Goal: Book appointment/travel/reservation

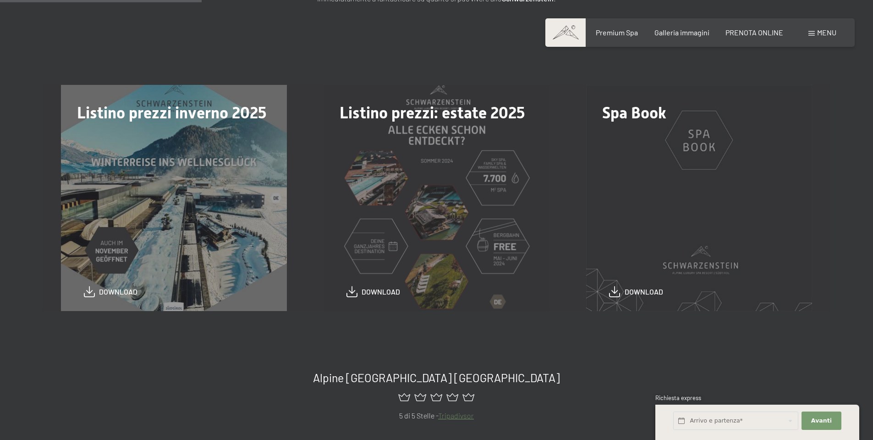
scroll to position [275, 0]
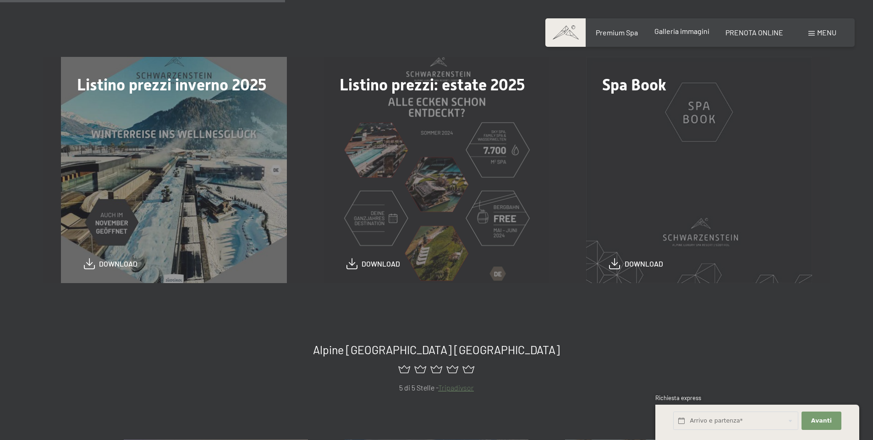
click at [691, 35] on span "Galleria immagini" at bounding box center [681, 31] width 55 height 9
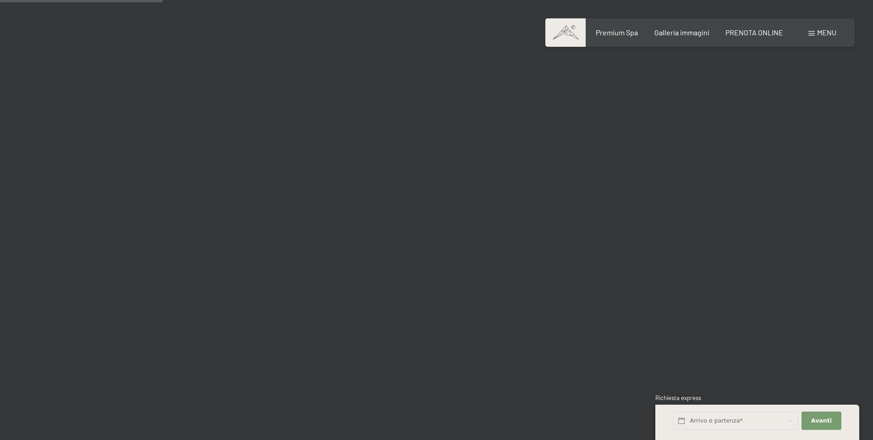
scroll to position [2292, 0]
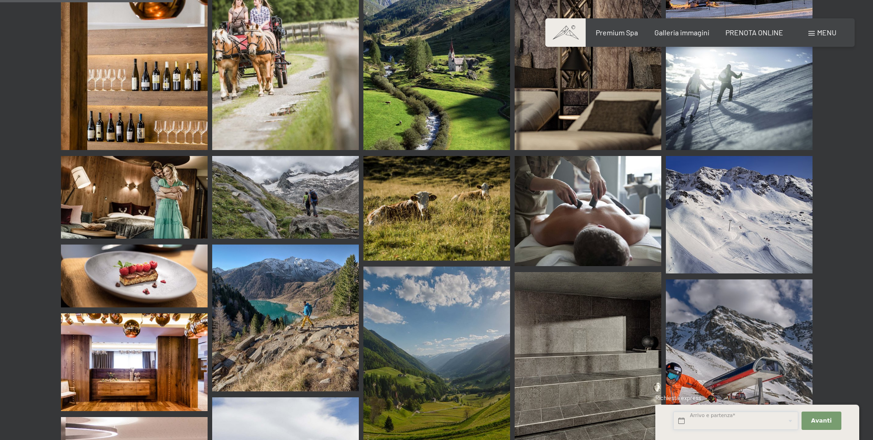
click at [705, 418] on input "text" at bounding box center [735, 420] width 125 height 19
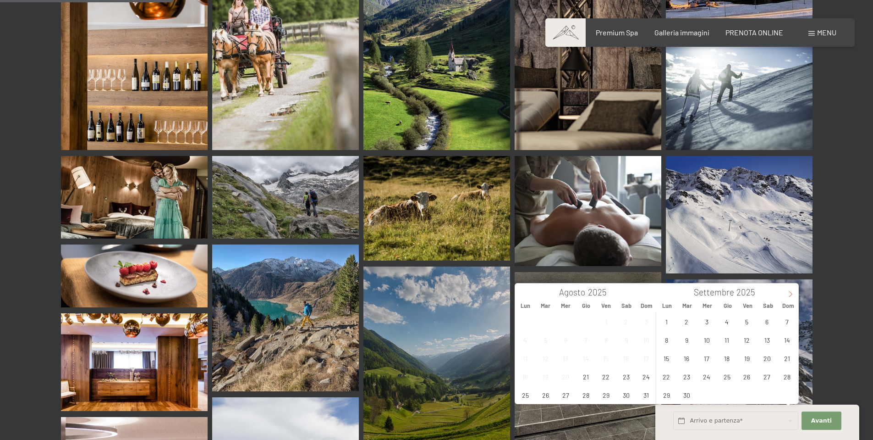
click at [790, 294] on icon at bounding box center [790, 294] width 6 height 6
click at [748, 339] on span "10" at bounding box center [747, 339] width 18 height 18
click at [785, 340] on span "12" at bounding box center [787, 339] width 18 height 18
type input "Ven. 10/10/2025 - Dom. 12/10/2025"
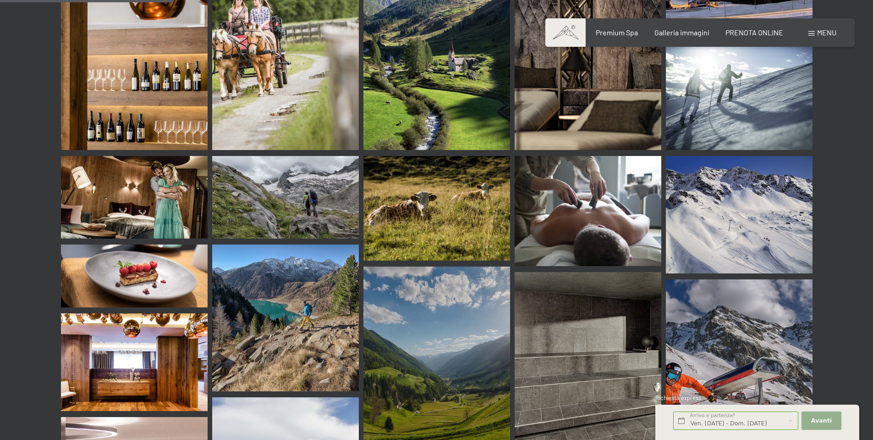
scroll to position [0, 0]
click at [831, 416] on button "Avanti Nascondere i campi dell'indirizzo" at bounding box center [821, 420] width 39 height 19
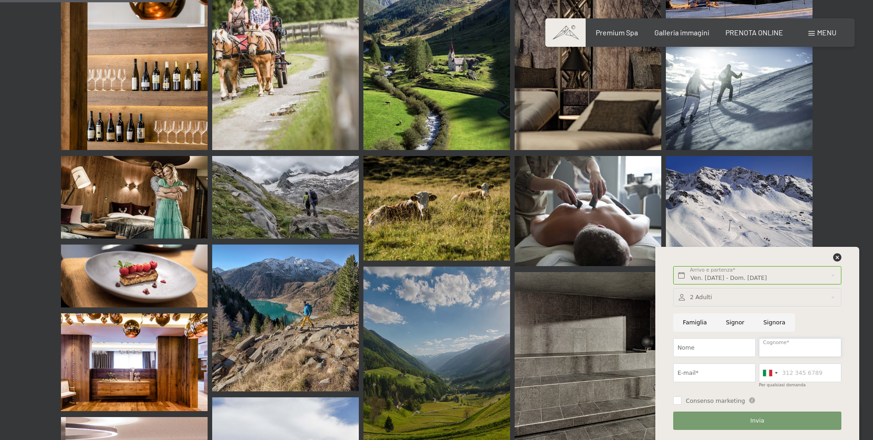
click at [774, 349] on input "Cognome*" at bounding box center [800, 347] width 82 height 19
type input "Bedeschi"
type input "Chiara"
type input "chiarabedeschi73@gmail.com"
type input "3472538683"
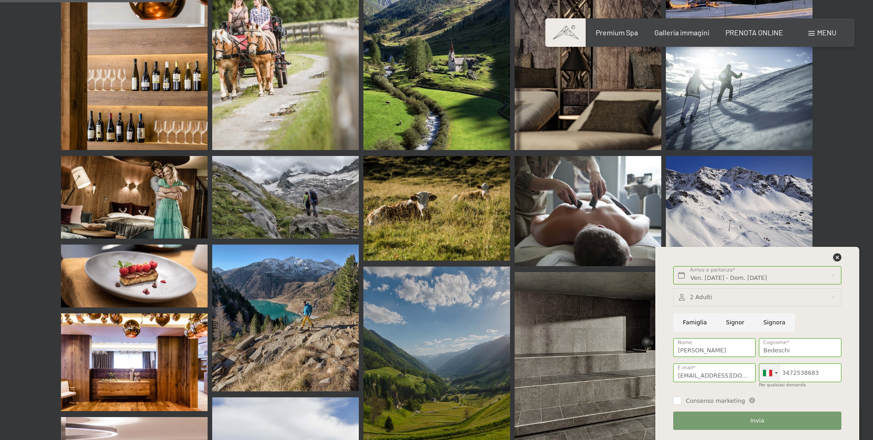
click at [775, 373] on div at bounding box center [776, 373] width 3 height 2
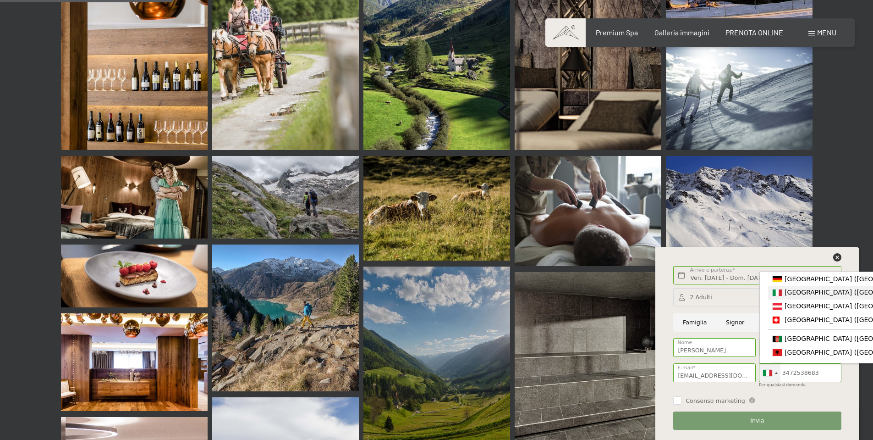
click at [789, 295] on span "[GEOGRAPHIC_DATA] ([GEOGRAPHIC_DATA])" at bounding box center [856, 291] width 142 height 7
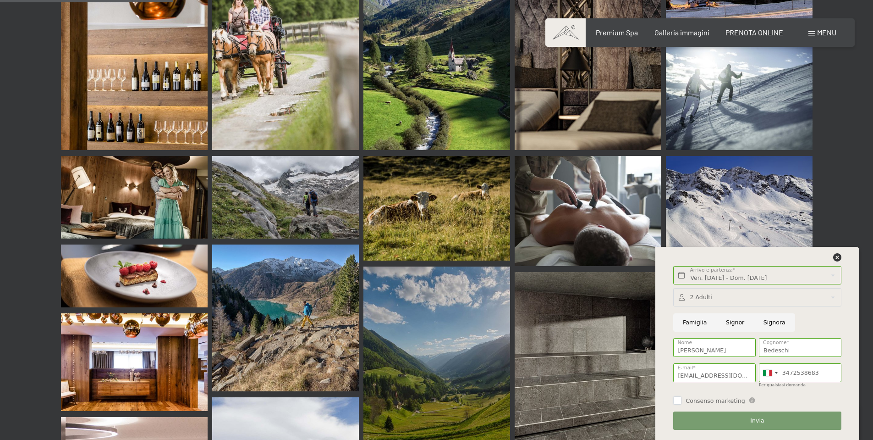
click at [676, 399] on input "Consenso marketing" at bounding box center [677, 400] width 8 height 8
checkbox input "true"
click at [758, 420] on span "Invia" at bounding box center [757, 420] width 14 height 8
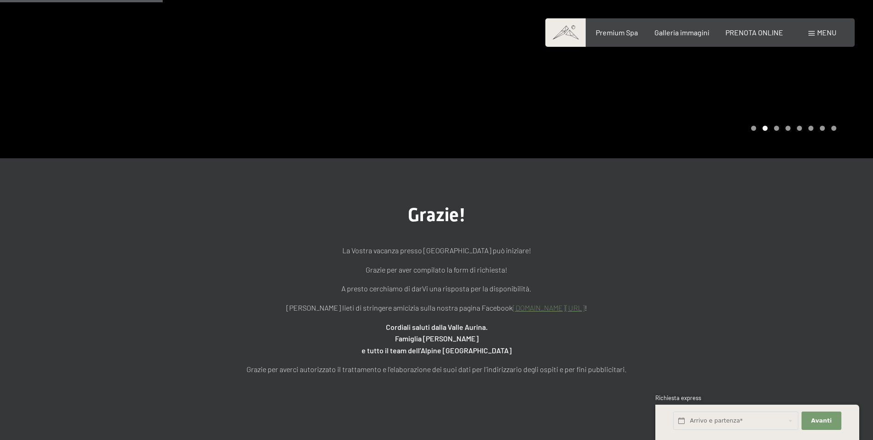
scroll to position [183, 0]
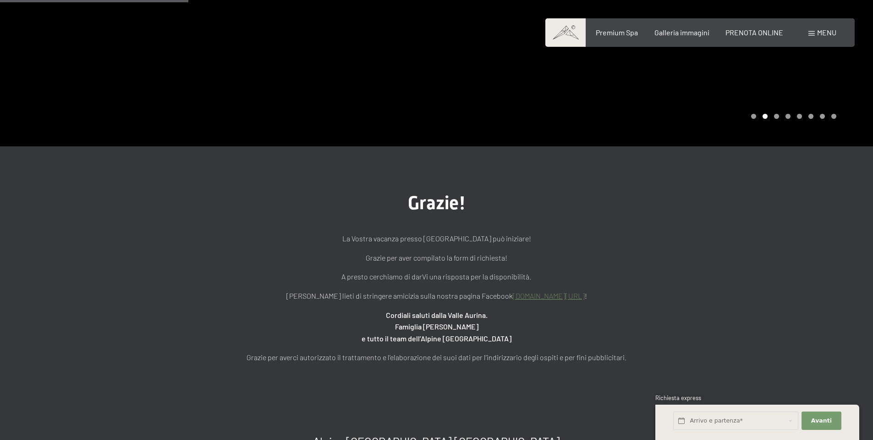
click at [566, 296] on link "www.facebook.com/hotelschwarzenstein" at bounding box center [549, 295] width 72 height 9
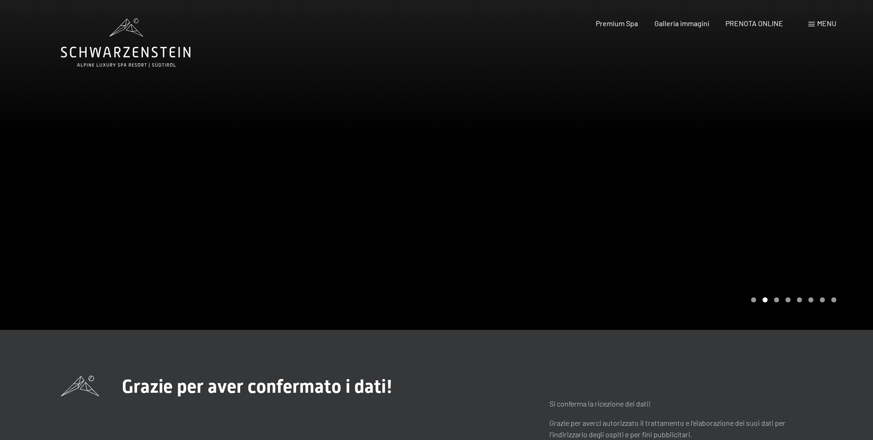
click at [825, 21] on span "Menu" at bounding box center [826, 23] width 19 height 9
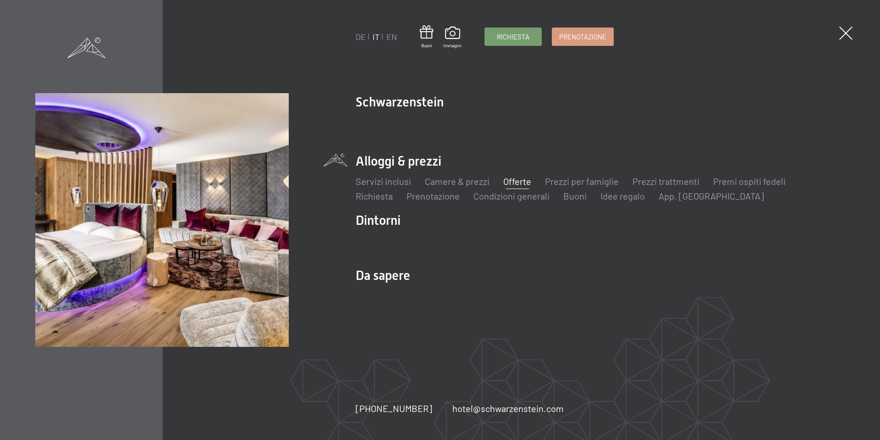
click at [520, 181] on link "Offerte" at bounding box center [517, 181] width 28 height 11
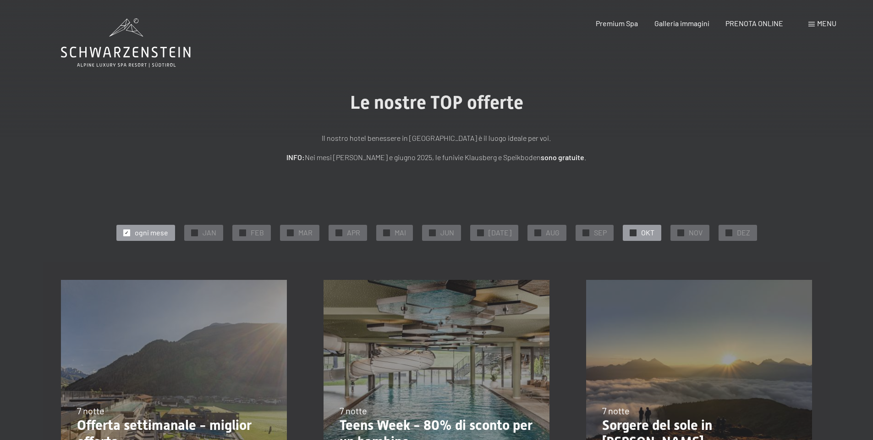
click at [641, 234] on span "OKT" at bounding box center [647, 232] width 13 height 10
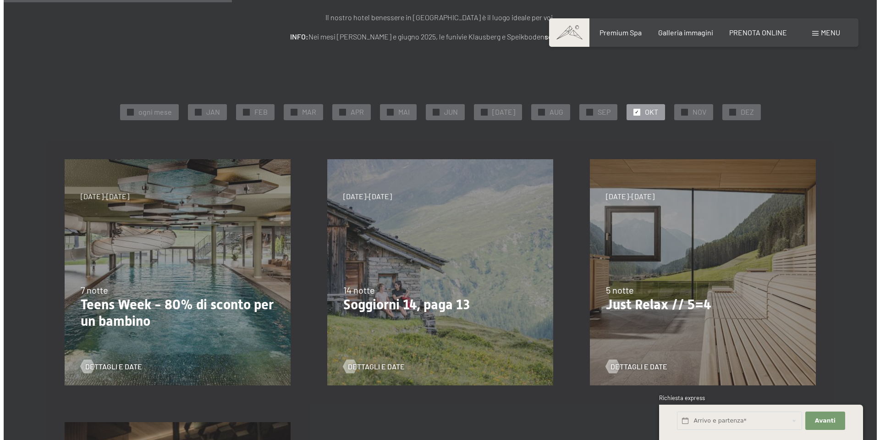
scroll to position [92, 0]
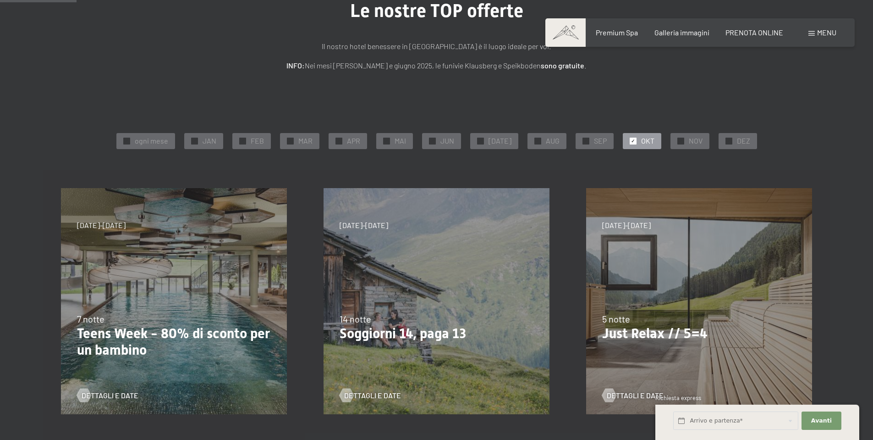
click at [832, 33] on span "Menu" at bounding box center [826, 32] width 19 height 9
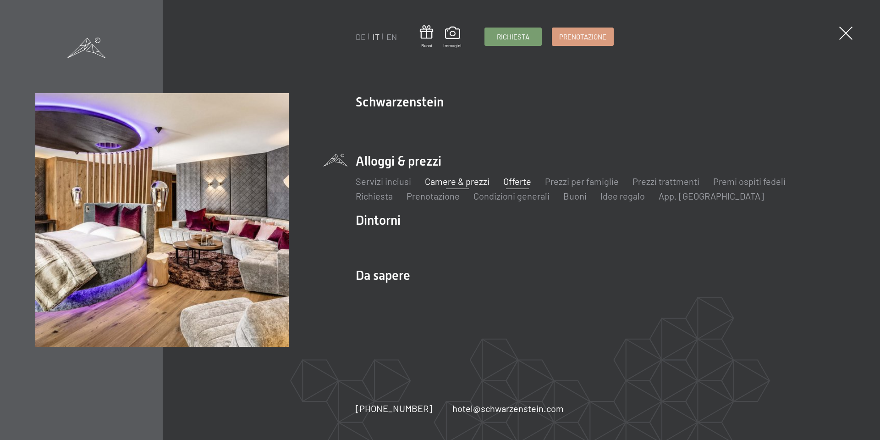
click at [442, 182] on link "Camere & prezzi" at bounding box center [457, 181] width 65 height 11
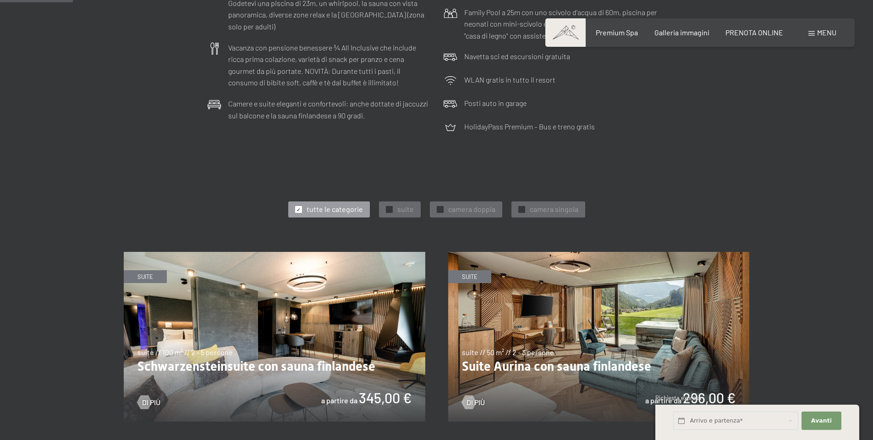
scroll to position [367, 0]
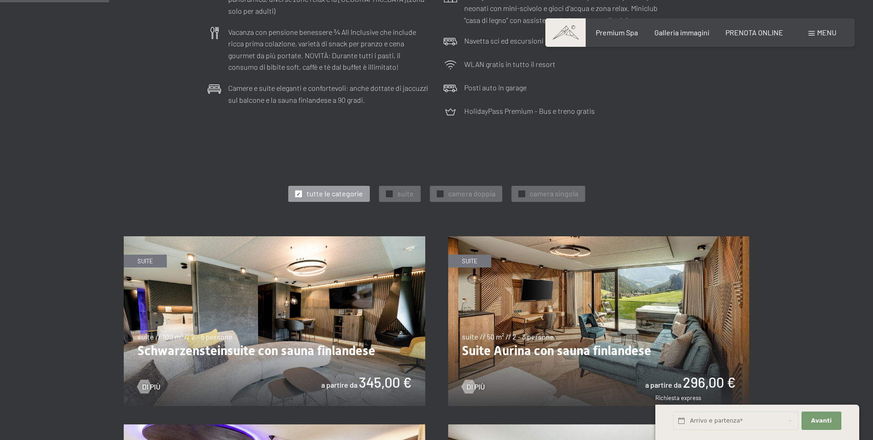
click at [478, 191] on span "camera doppia" at bounding box center [471, 193] width 47 height 10
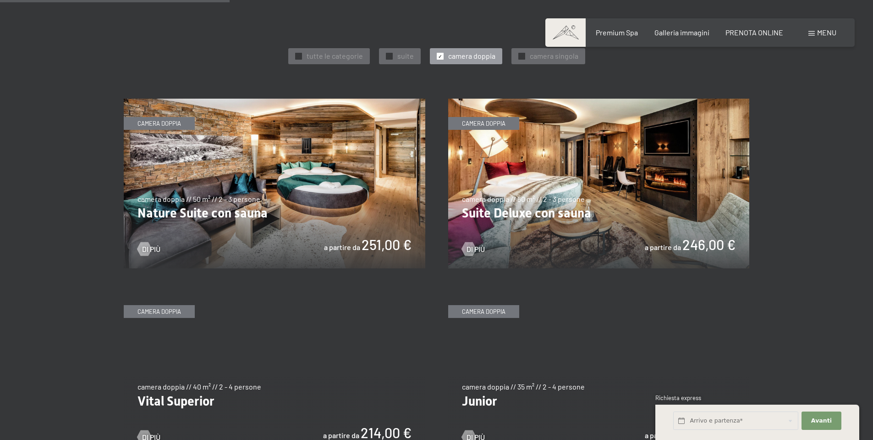
scroll to position [642, 0]
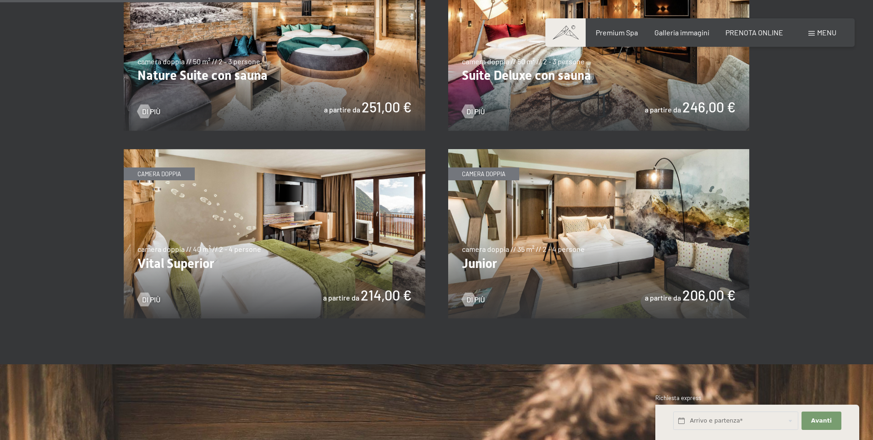
click at [587, 230] on img at bounding box center [599, 234] width 302 height 170
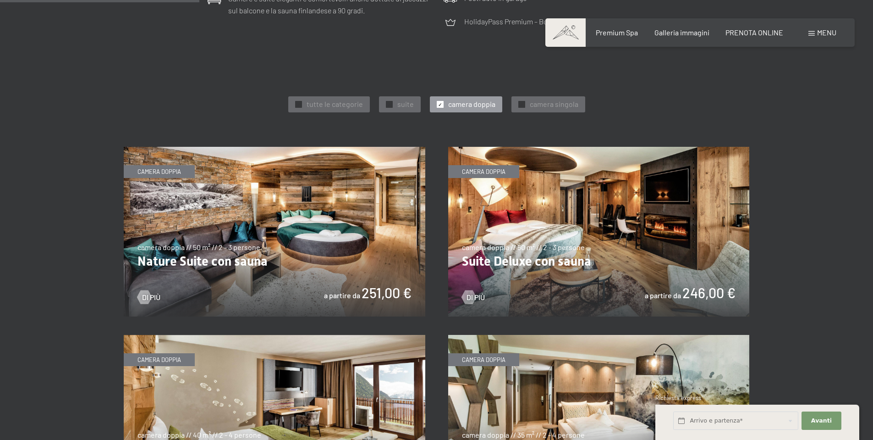
scroll to position [458, 0]
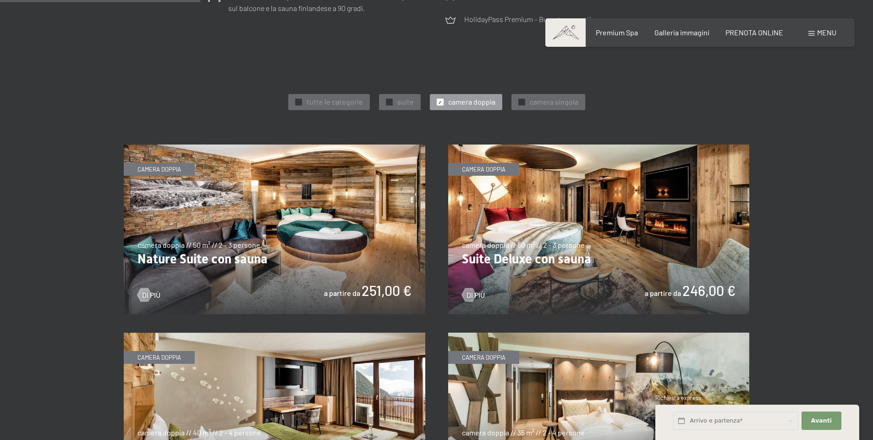
click at [297, 210] on img at bounding box center [275, 229] width 302 height 170
click at [581, 229] on img at bounding box center [599, 229] width 302 height 170
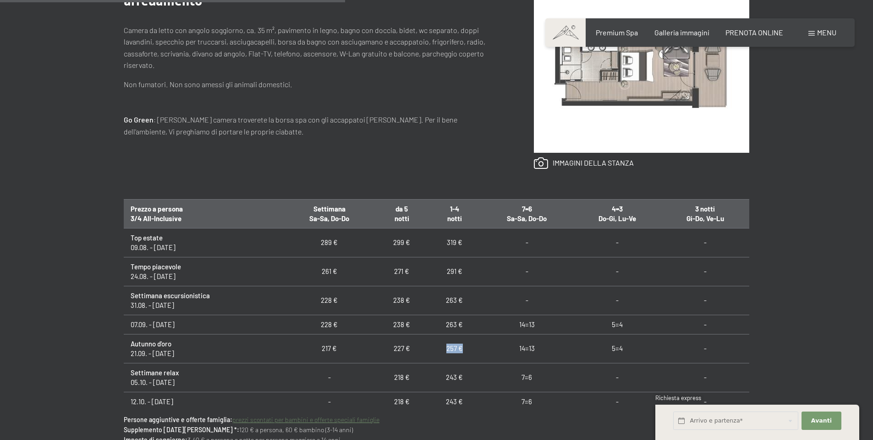
drag, startPoint x: 441, startPoint y: 348, endPoint x: 464, endPoint y: 348, distance: 23.4
click at [464, 348] on td "257 €" at bounding box center [454, 348] width 53 height 29
click at [566, 159] on link at bounding box center [584, 163] width 100 height 12
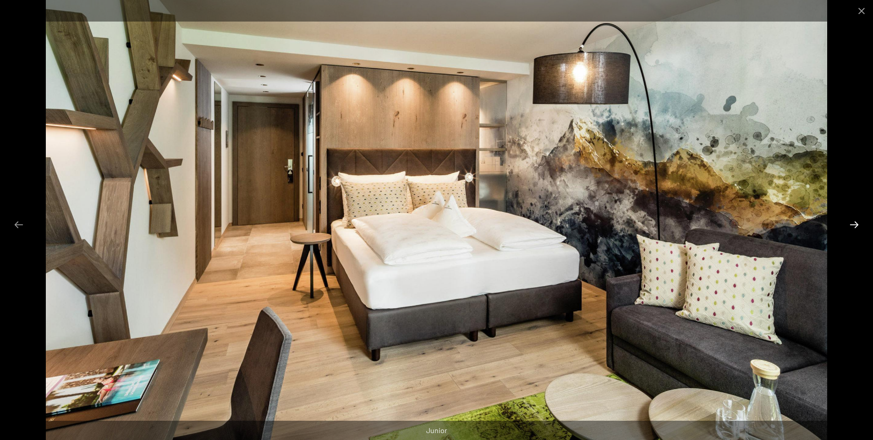
click at [858, 224] on button "Next slide" at bounding box center [854, 224] width 19 height 18
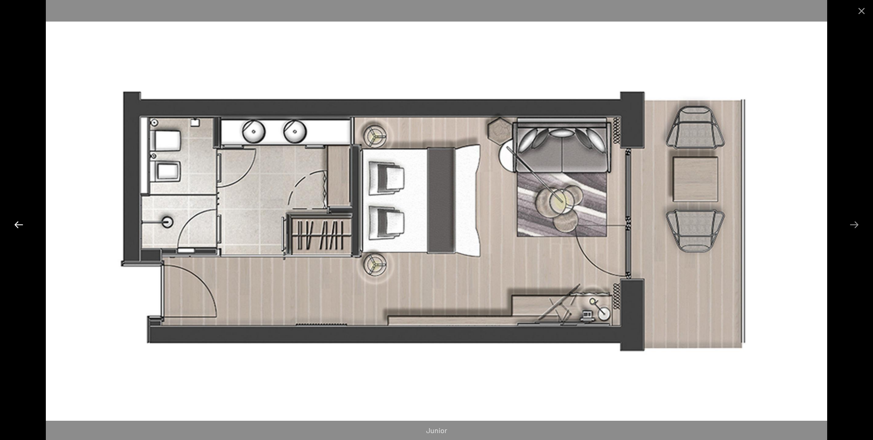
click at [19, 226] on button "Previous slide" at bounding box center [18, 224] width 19 height 18
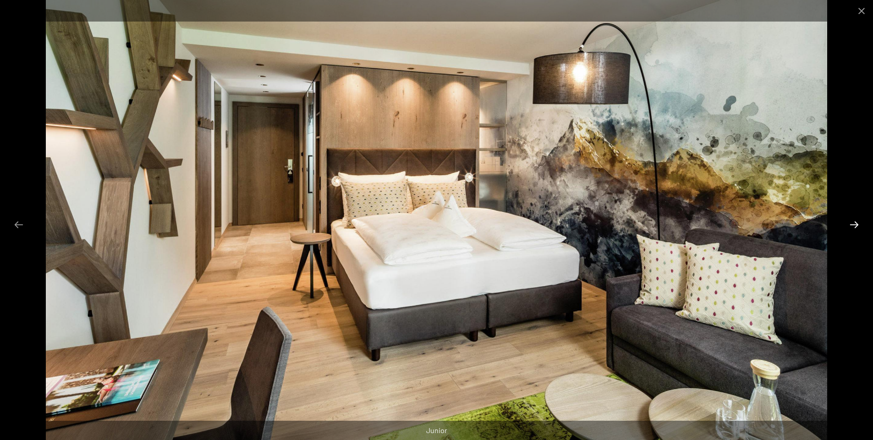
click at [854, 225] on button "Next slide" at bounding box center [854, 224] width 19 height 18
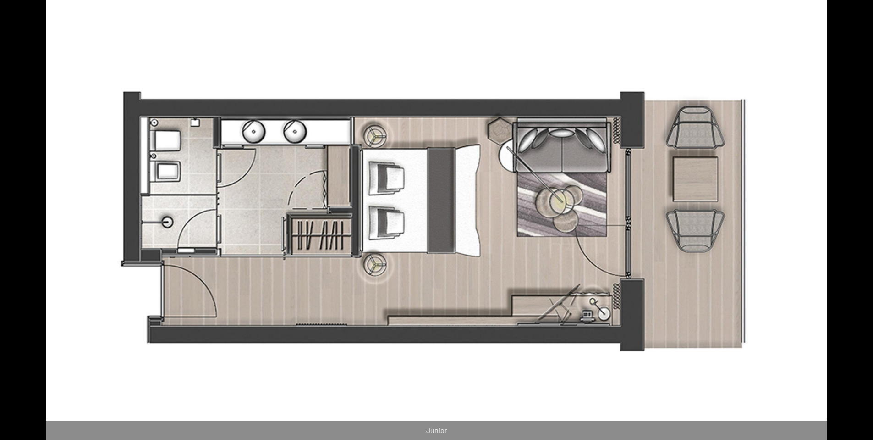
click at [854, 225] on button "Next slide" at bounding box center [858, 224] width 19 height 18
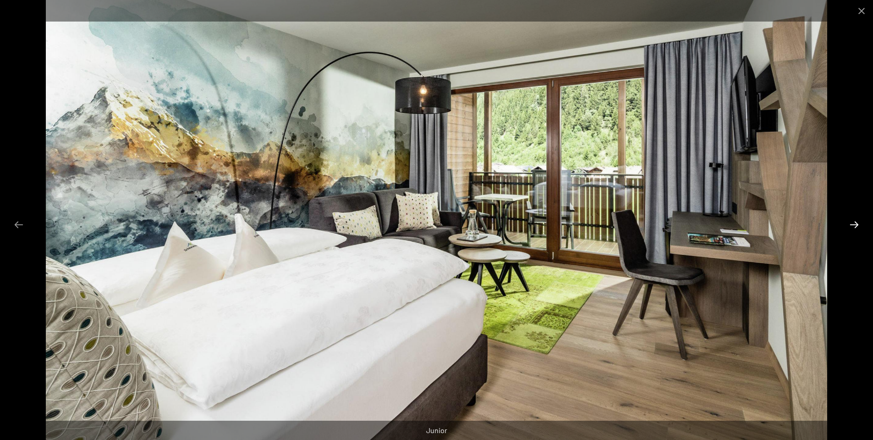
click at [854, 225] on button "Next slide" at bounding box center [854, 224] width 19 height 18
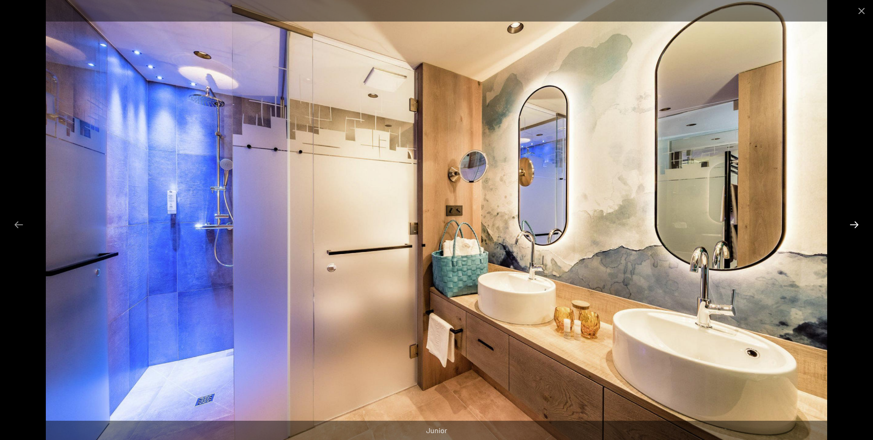
click at [854, 225] on button "Next slide" at bounding box center [854, 224] width 19 height 18
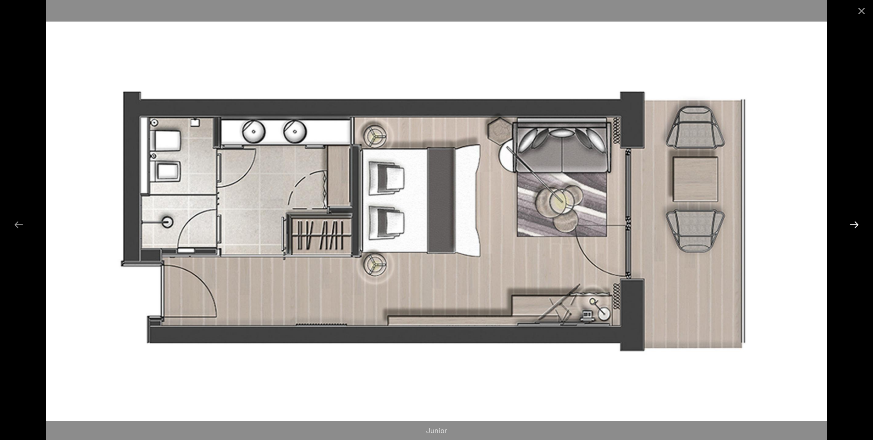
click at [854, 225] on button "Next slide" at bounding box center [854, 224] width 19 height 18
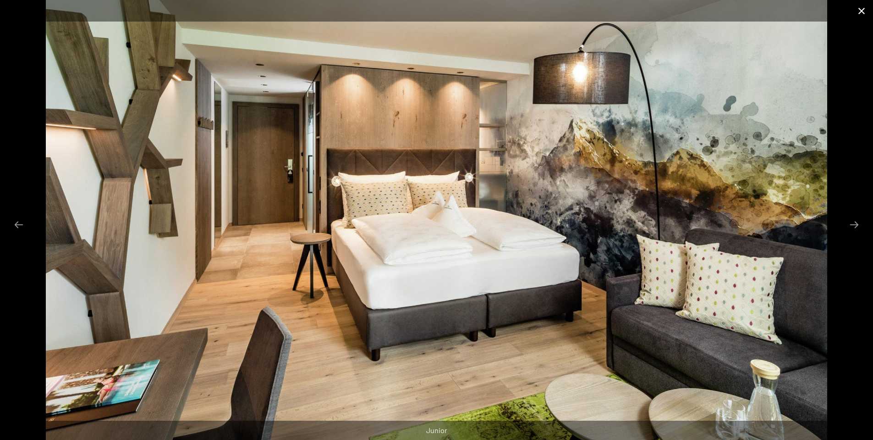
click at [861, 11] on button "Close gallery" at bounding box center [861, 11] width 23 height 22
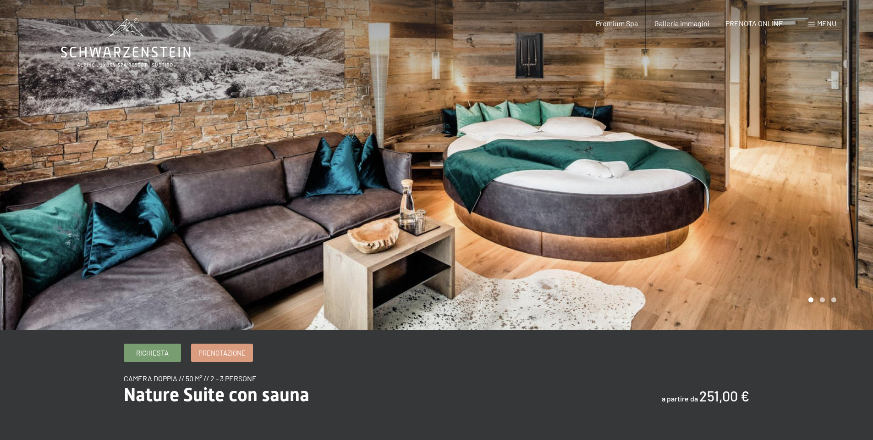
click at [850, 177] on div at bounding box center [655, 165] width 437 height 330
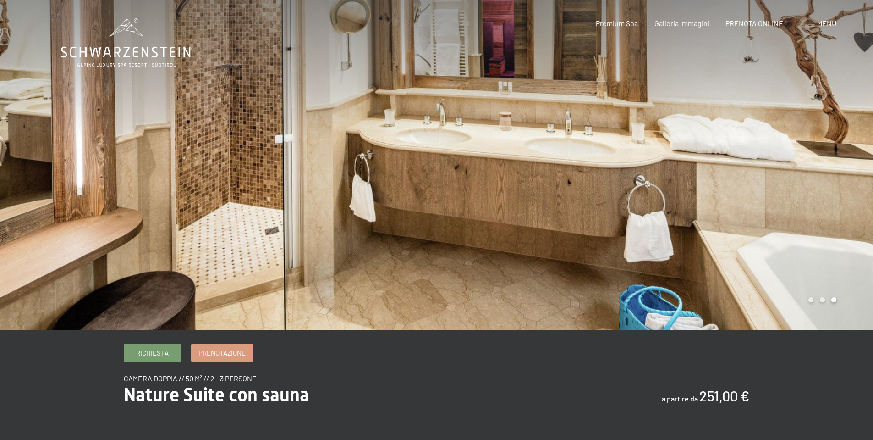
click at [48, 176] on div at bounding box center [218, 165] width 437 height 330
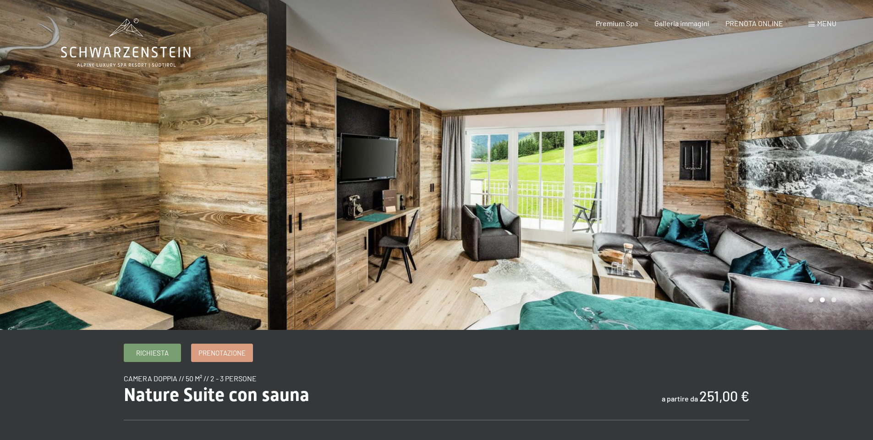
click at [843, 180] on div at bounding box center [655, 165] width 437 height 330
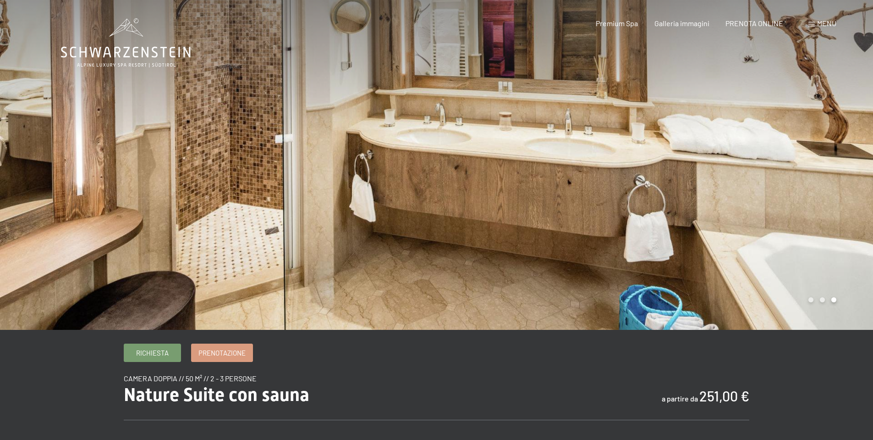
click at [841, 177] on div at bounding box center [655, 165] width 437 height 330
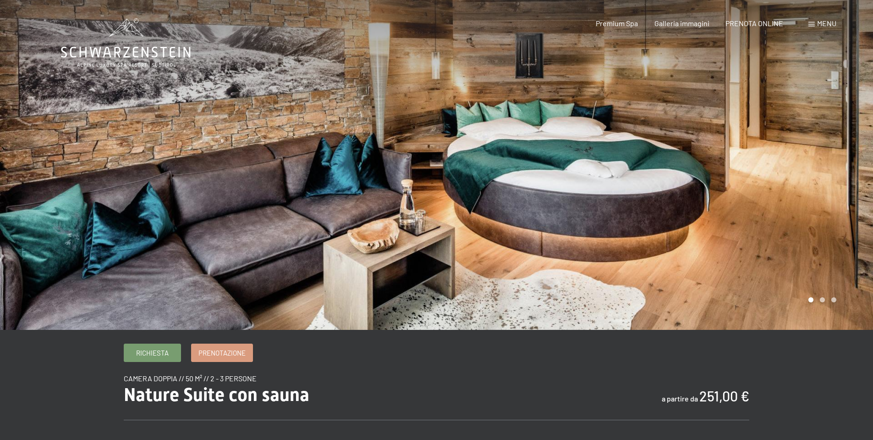
click at [841, 177] on div at bounding box center [655, 165] width 437 height 330
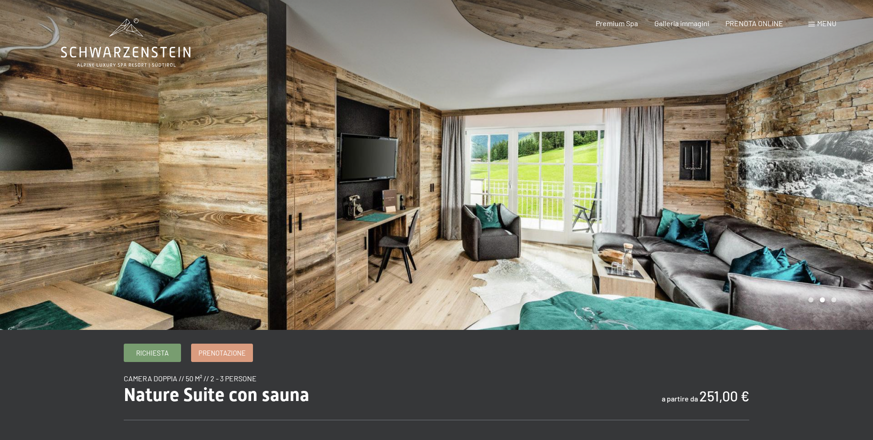
click at [841, 177] on div at bounding box center [655, 165] width 437 height 330
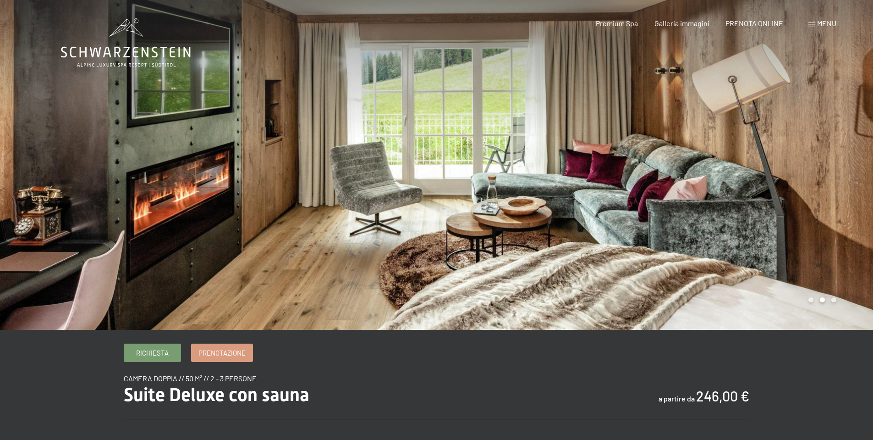
click at [836, 170] on div at bounding box center [655, 165] width 437 height 330
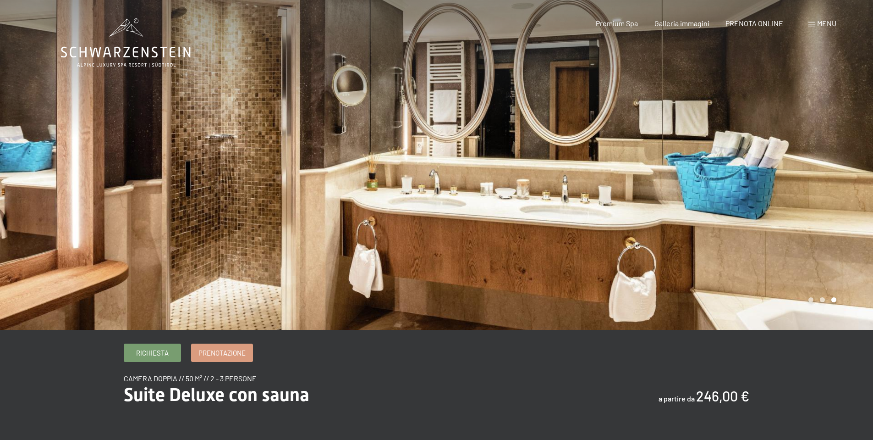
click at [836, 170] on div at bounding box center [655, 165] width 437 height 330
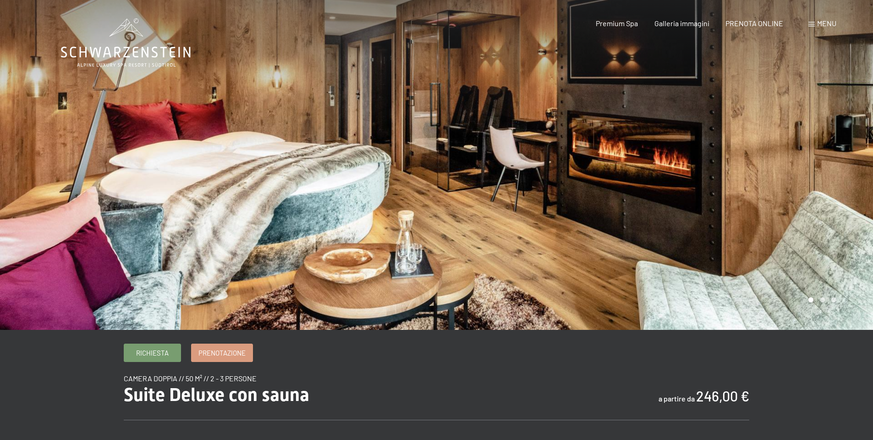
click at [836, 170] on div at bounding box center [655, 165] width 437 height 330
